Goal: Task Accomplishment & Management: Manage account settings

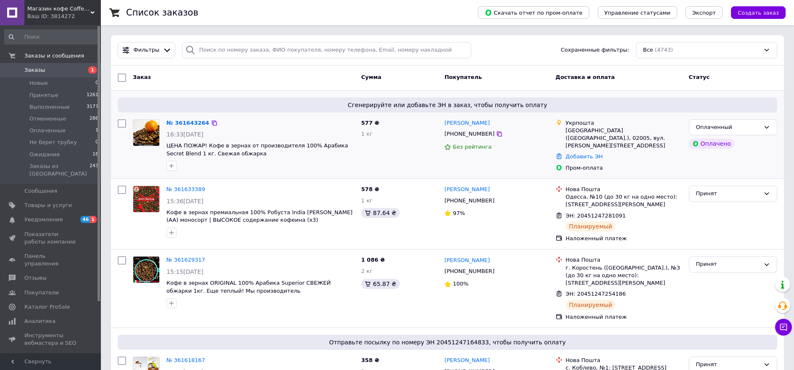
click at [147, 135] on img at bounding box center [146, 133] width 26 height 26
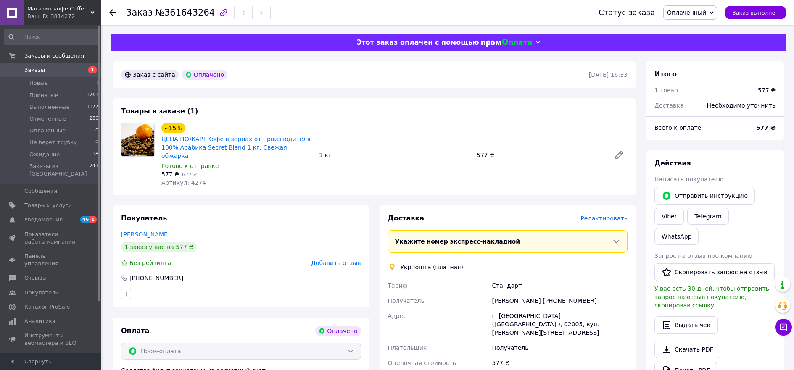
click at [699, 14] on span "Оплаченный" at bounding box center [686, 12] width 39 height 7
click at [683, 32] on li "Принят" at bounding box center [691, 29] width 56 height 13
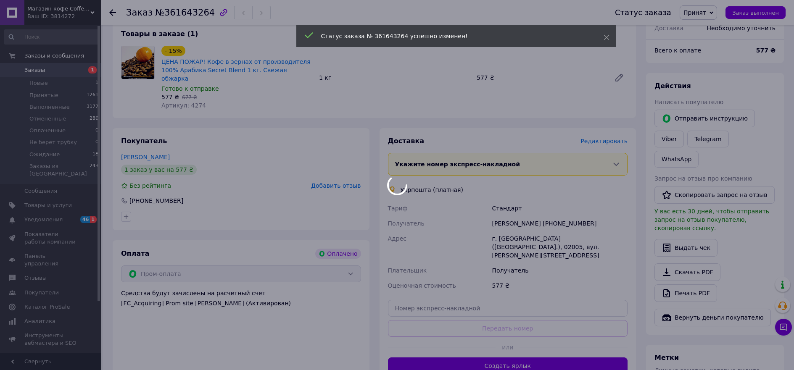
scroll to position [84, 0]
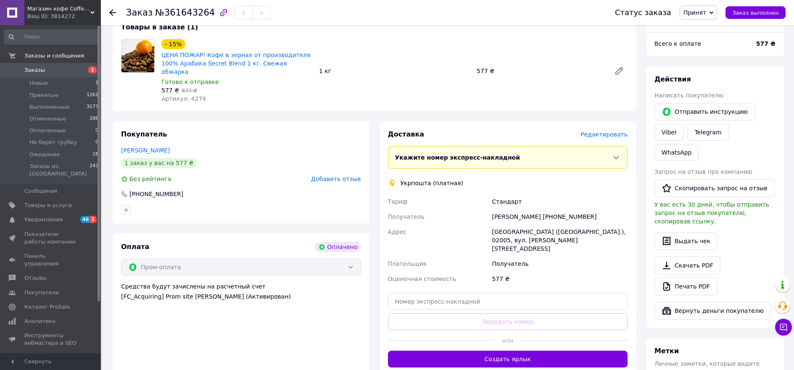
drag, startPoint x: 584, startPoint y: 206, endPoint x: 552, endPoint y: 208, distance: 32.0
click at [552, 209] on div "[PERSON_NAME] [PHONE_NUMBER]" at bounding box center [559, 216] width 139 height 15
copy div "0971843965"
drag, startPoint x: 123, startPoint y: 15, endPoint x: 202, endPoint y: 12, distance: 78.6
click at [202, 12] on div "Заказ №361643264 Статус заказа Принят Выполнен Отменен Оплаченный Не берет труб…" at bounding box center [447, 12] width 676 height 25
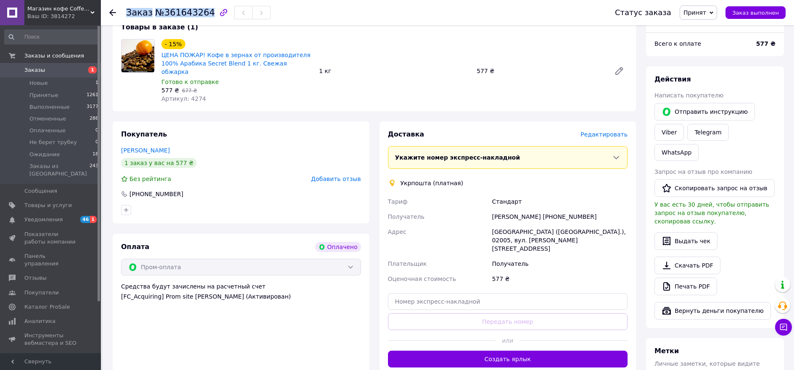
copy h1 "Заказ №361643264"
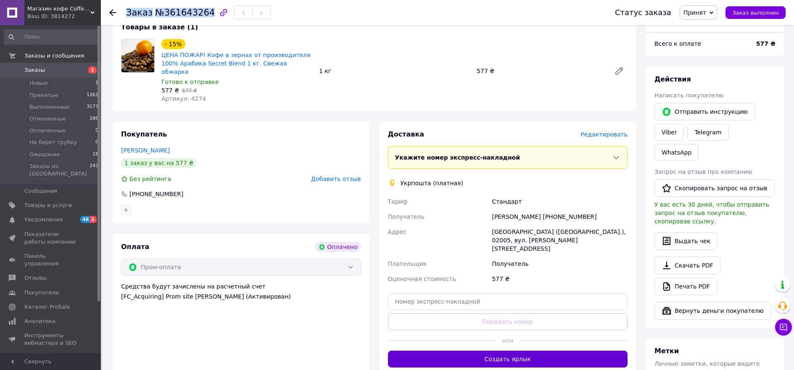
click at [463, 351] on button "Создать ярлык" at bounding box center [508, 359] width 240 height 17
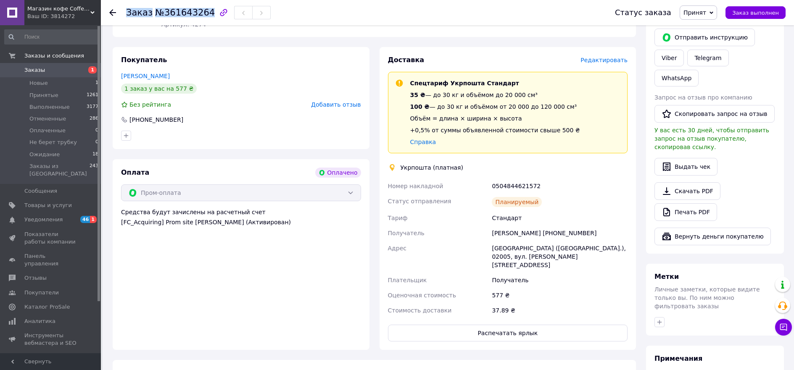
scroll to position [210, 0]
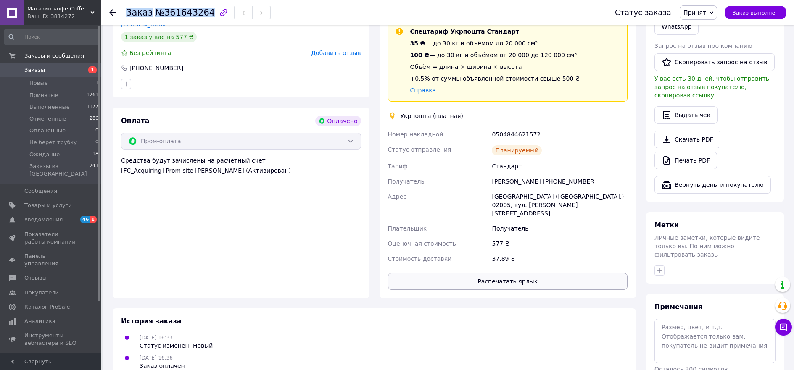
click at [489, 273] on button "Распечатать ярлык" at bounding box center [508, 281] width 240 height 17
drag, startPoint x: 535, startPoint y: 128, endPoint x: 484, endPoint y: 125, distance: 50.9
click at [484, 127] on div "Номер накладной 0504844621572 Статус отправления Планируемый [PERSON_NAME] Полу…" at bounding box center [507, 196] width 243 height 139
copy div "Номер накладной 0504844621572"
click at [42, 71] on span "Заказы" at bounding box center [34, 70] width 21 height 8
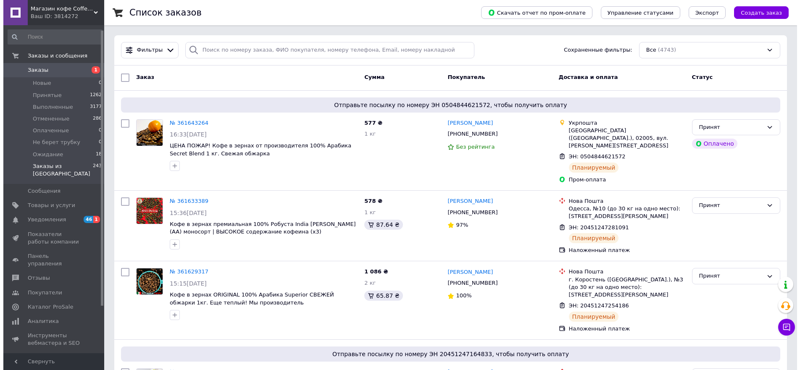
scroll to position [42, 0]
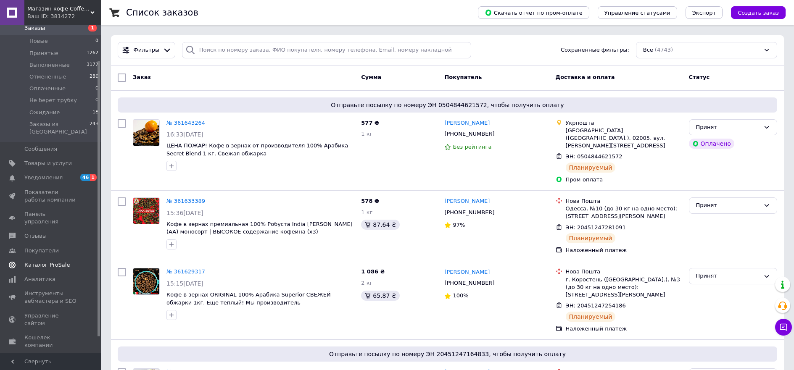
click at [52, 261] on span "Каталог ProSale" at bounding box center [46, 265] width 45 height 8
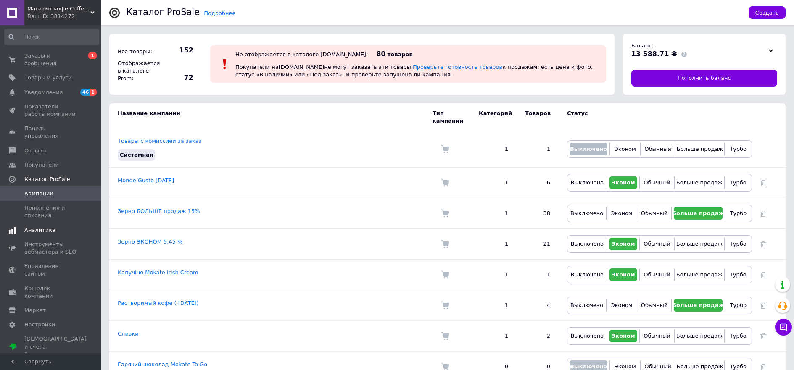
click at [40, 226] on span "Аналитика" at bounding box center [39, 230] width 31 height 8
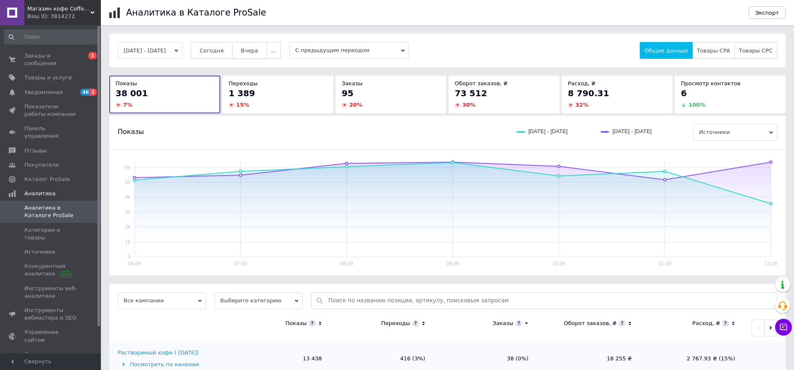
click at [258, 52] on span "Вчера" at bounding box center [249, 50] width 17 height 6
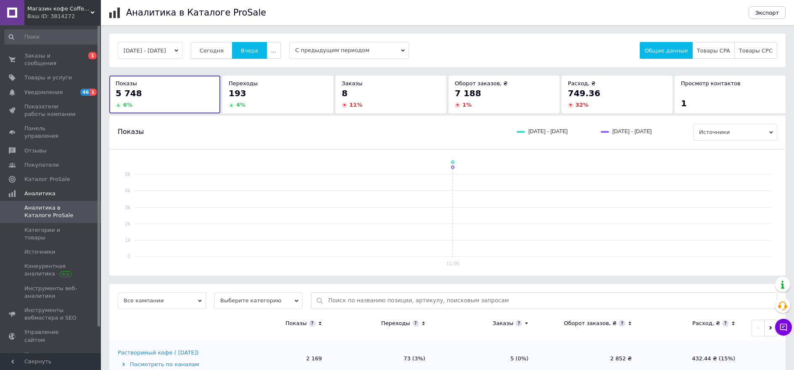
click at [224, 52] on span "Сегодня" at bounding box center [212, 50] width 24 height 6
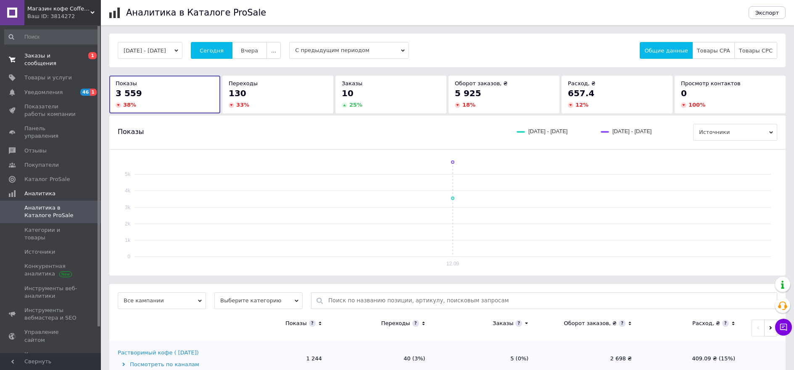
click at [49, 58] on span "Заказы и сообщения" at bounding box center [50, 59] width 53 height 15
